Goal: Information Seeking & Learning: Learn about a topic

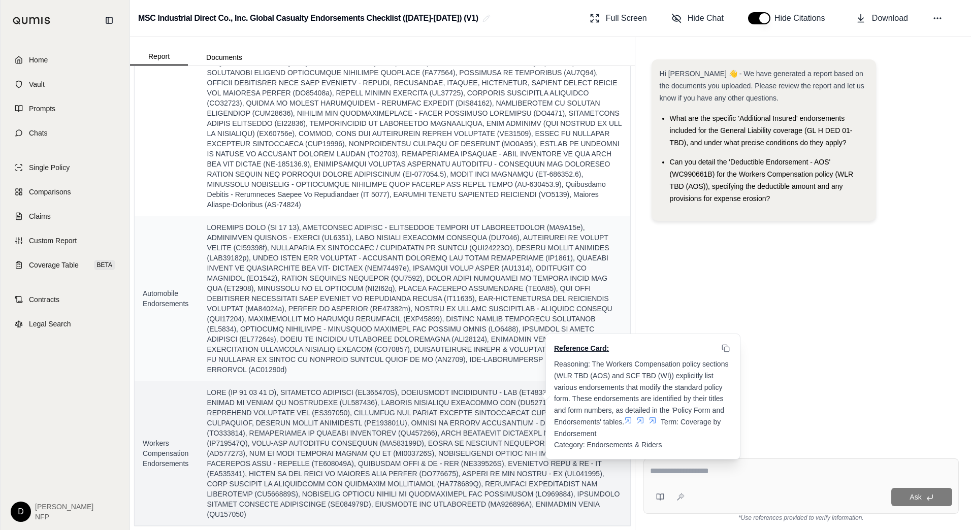
scroll to position [217, 0]
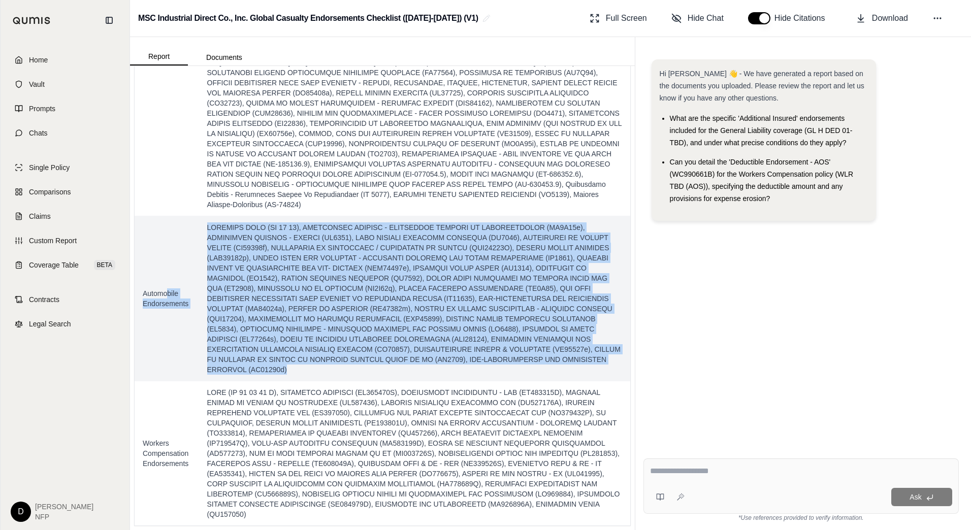
drag, startPoint x: 411, startPoint y: 371, endPoint x: 166, endPoint y: 239, distance: 278.5
click at [166, 239] on tr "Automobile Endorsements" at bounding box center [383, 298] width 496 height 165
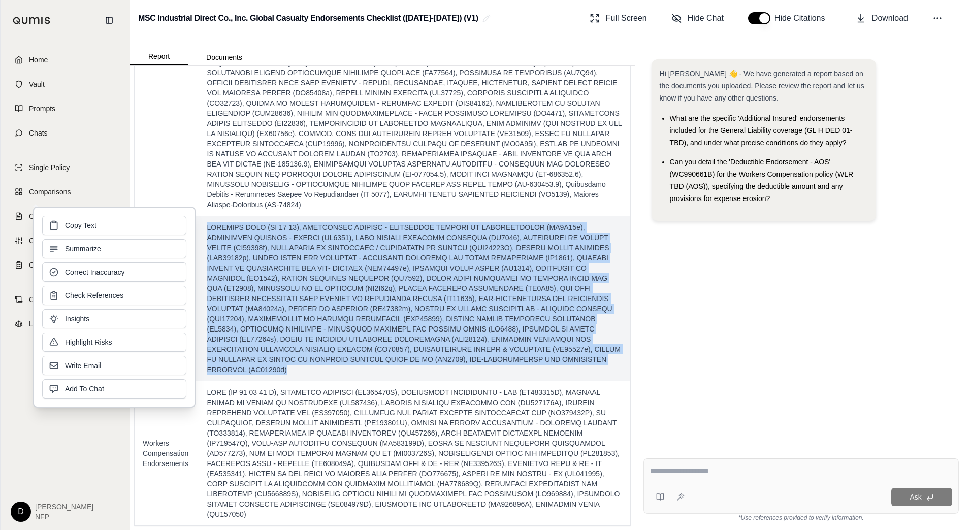
drag, startPoint x: 166, startPoint y: 239, endPoint x: 258, endPoint y: 226, distance: 92.8
click at [258, 226] on span at bounding box center [414, 299] width 415 height 152
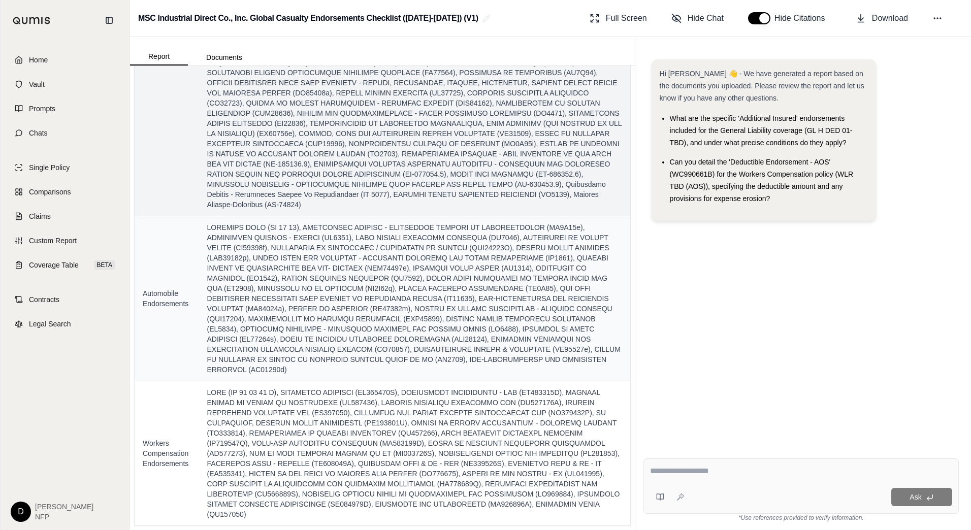
click at [173, 175] on td "General Liability Endorsements" at bounding box center [167, 52] width 65 height 328
click at [193, 208] on td "General Liability Endorsements" at bounding box center [167, 52] width 65 height 328
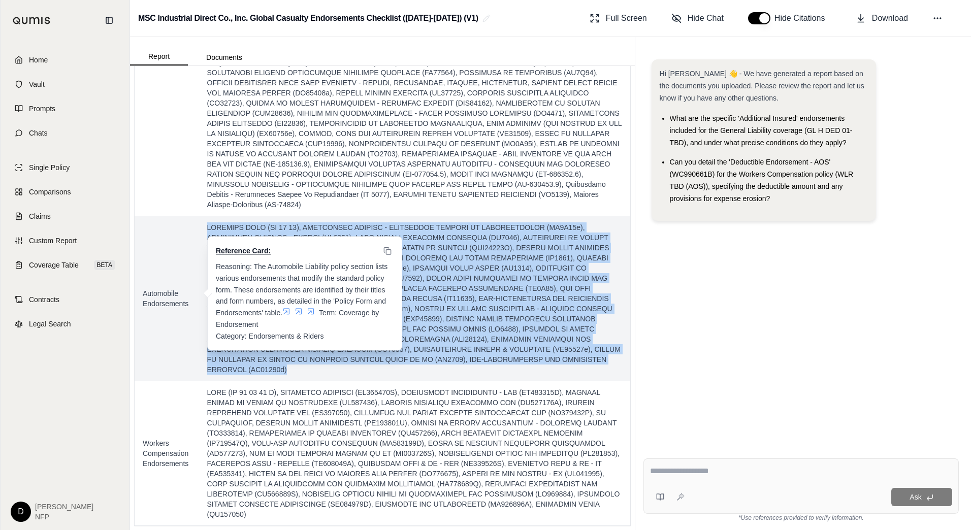
drag, startPoint x: 204, startPoint y: 228, endPoint x: 413, endPoint y: 371, distance: 253.2
click at [413, 371] on td "Reference Card: Reasoning: The Automobile Liability policy section lists variou…" at bounding box center [414, 298] width 431 height 165
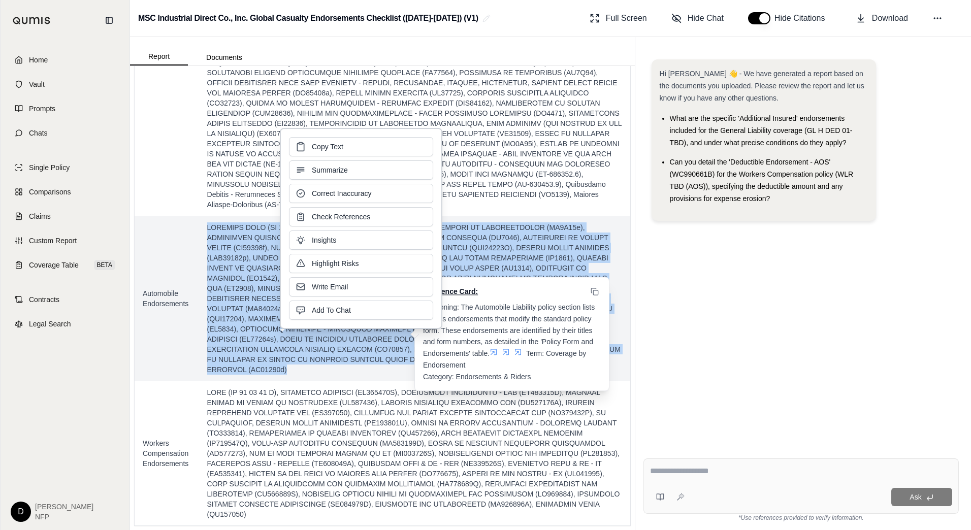
copy span "BUSINESS AUTO (CA 00 01), ADDITIONAL INSURED - DESIGNATED PERSONS OR ORGANIZATI…"
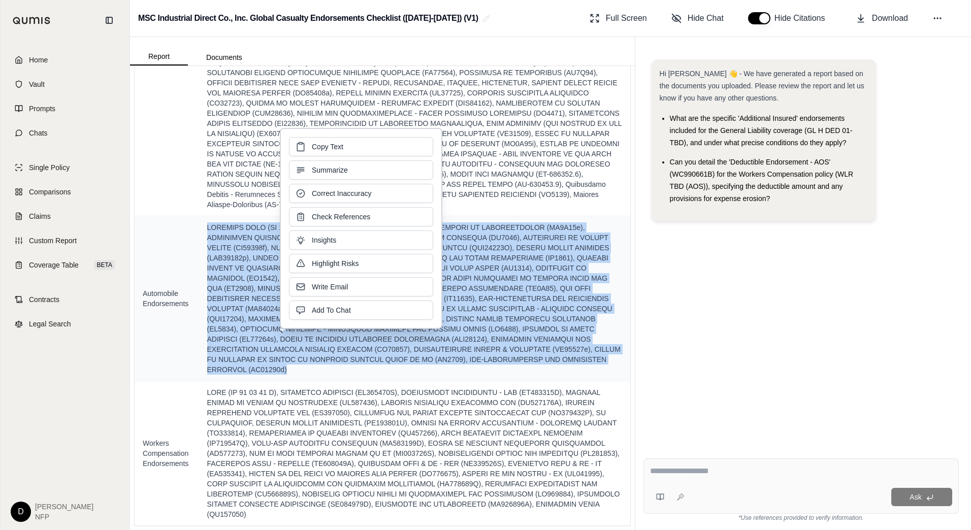
scroll to position [216, 0]
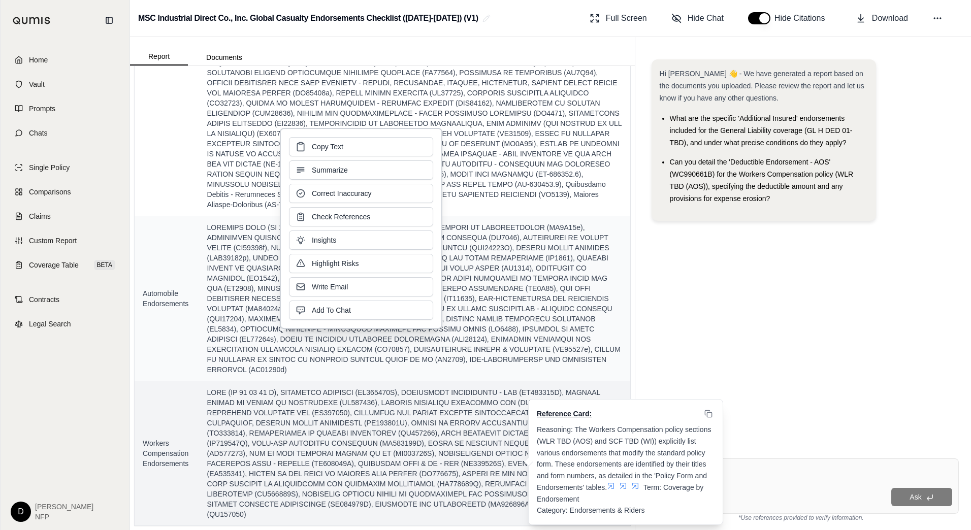
click at [357, 431] on span at bounding box center [414, 454] width 415 height 132
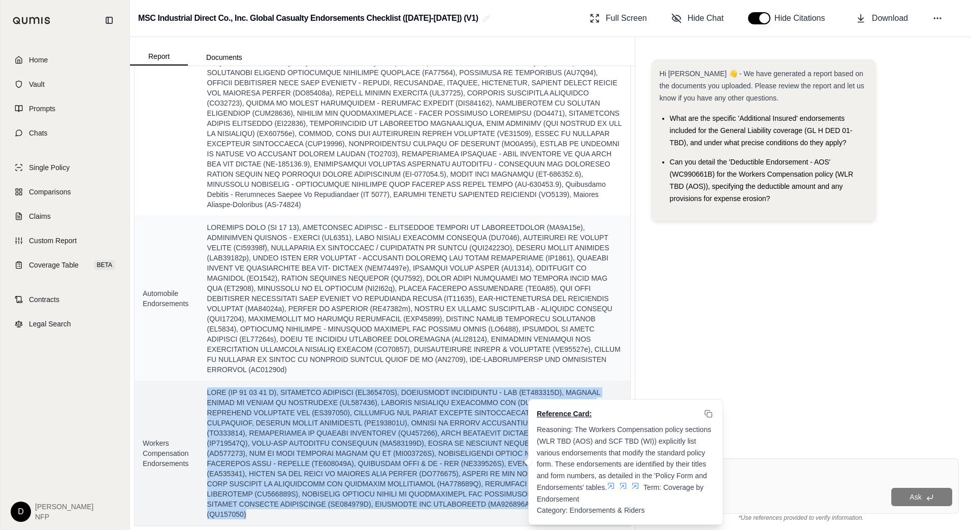
drag, startPoint x: 206, startPoint y: 394, endPoint x: 442, endPoint y: 513, distance: 264.0
click at [442, 513] on td "Reference Card: Reasoning: The Workers Compensation policy sections (WLR TBD (A…" at bounding box center [414, 453] width 431 height 145
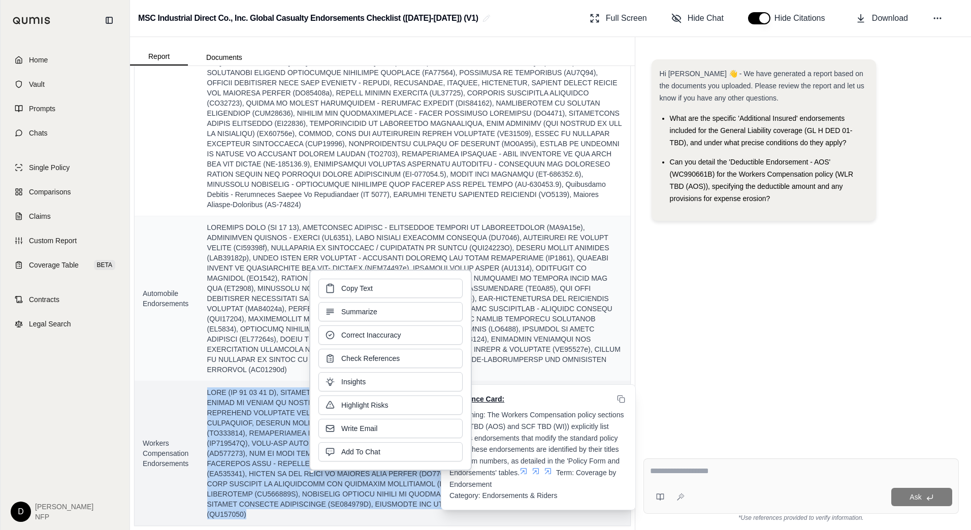
copy span "NCCI (WC 00 00 00 C), ALTERNATE EMPLOYER (WC000301A), DEDUCTIBLE ENDORSEMENT - …"
